Goal: Information Seeking & Learning: Learn about a topic

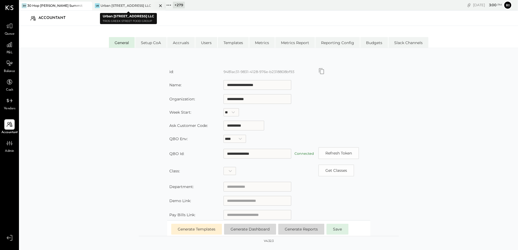
click at [157, 5] on div at bounding box center [155, 6] width 19 height 8
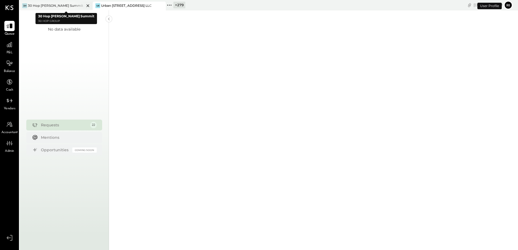
click at [88, 6] on icon at bounding box center [87, 5] width 7 height 6
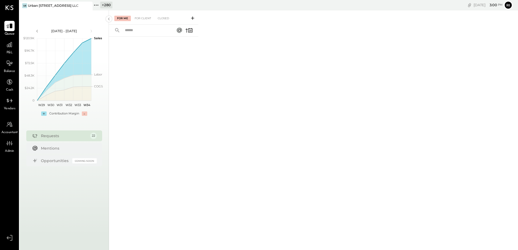
click at [103, 8] on div "+ 280" at bounding box center [106, 5] width 12 height 7
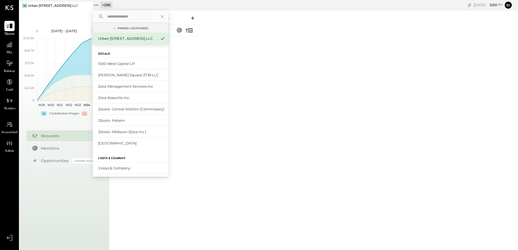
click at [117, 14] on input "text" at bounding box center [130, 17] width 50 height 10
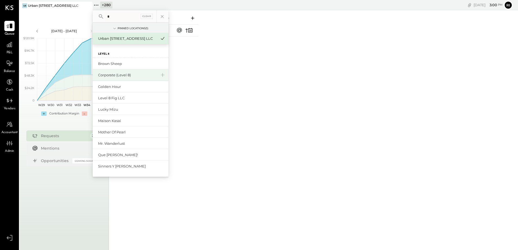
type input "*"
click at [119, 73] on div "Corporate (Level 8)" at bounding box center [127, 75] width 58 height 5
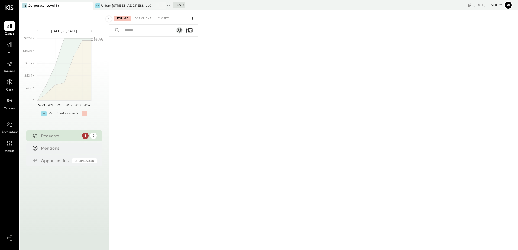
click at [10, 53] on span "P&L" at bounding box center [9, 52] width 6 height 5
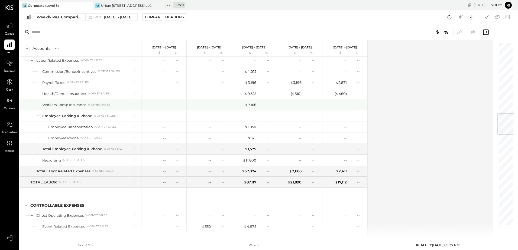
scroll to position [596, 0]
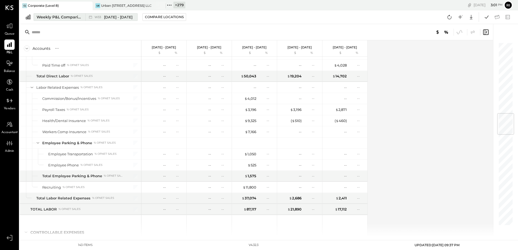
click at [68, 16] on div "Weekly P&L Comparison" at bounding box center [59, 16] width 45 height 5
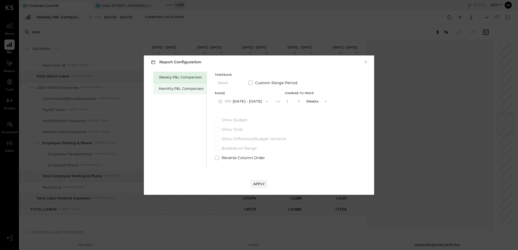
click at [166, 90] on div "Monthly P&L Comparison" at bounding box center [181, 88] width 45 height 5
click at [293, 102] on div "Compare" at bounding box center [287, 101] width 18 height 5
click at [297, 101] on icon "button" at bounding box center [298, 101] width 3 height 3
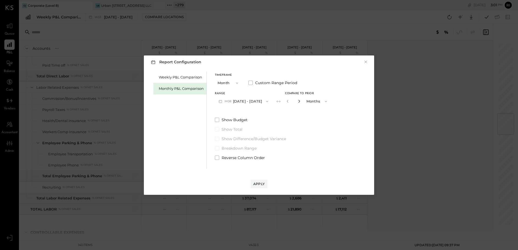
type input "*"
click at [260, 181] on button "Apply" at bounding box center [258, 184] width 17 height 9
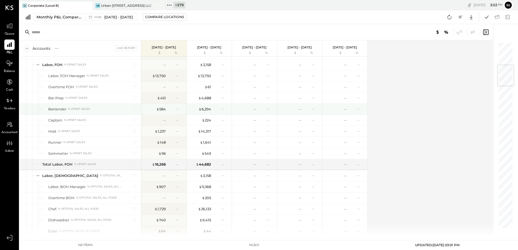
scroll to position [190, 0]
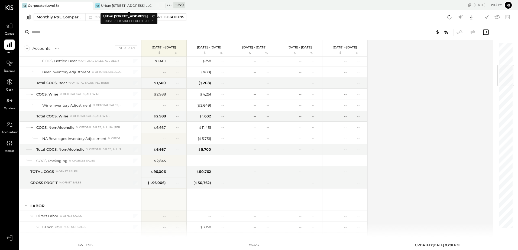
drag, startPoint x: 162, startPoint y: 6, endPoint x: 156, endPoint y: 6, distance: 5.7
click at [162, 6] on icon at bounding box center [161, 5] width 7 height 6
click at [112, 4] on div "+ 280" at bounding box center [106, 5] width 12 height 7
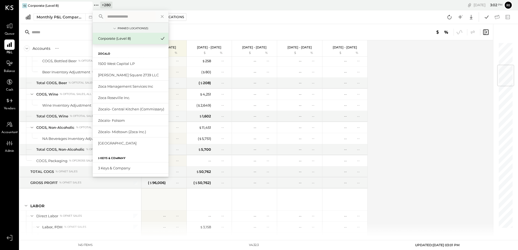
click at [108, 12] on input "text" at bounding box center [130, 17] width 50 height 10
type input "****"
click at [208, 24] on div "Monthly P&L Comparison M08 [DATE] - [DATE] Compare Locations Google Sheets Excel" at bounding box center [268, 17] width 498 height 14
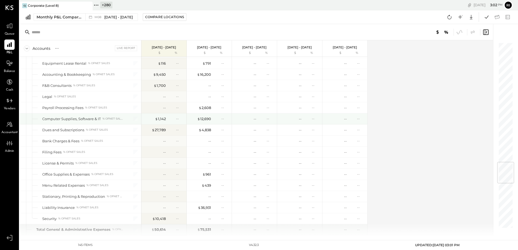
scroll to position [1002, 0]
